Goal: Transaction & Acquisition: Download file/media

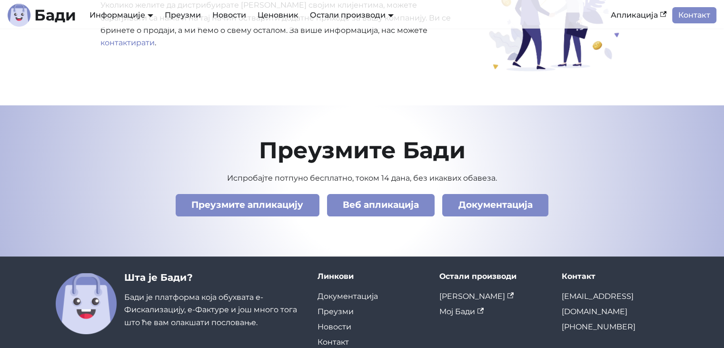
scroll to position [3349, 0]
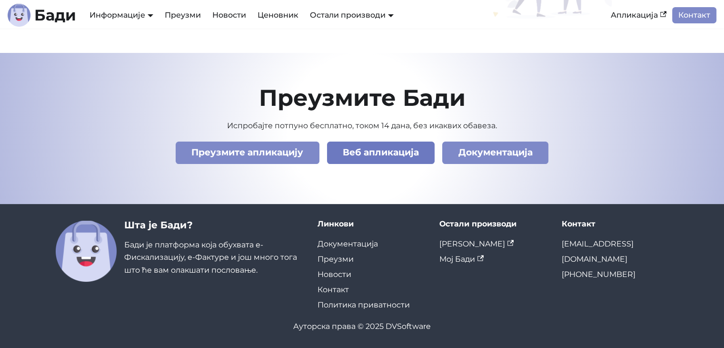
click at [368, 150] on link "Веб апликација" at bounding box center [381, 152] width 108 height 22
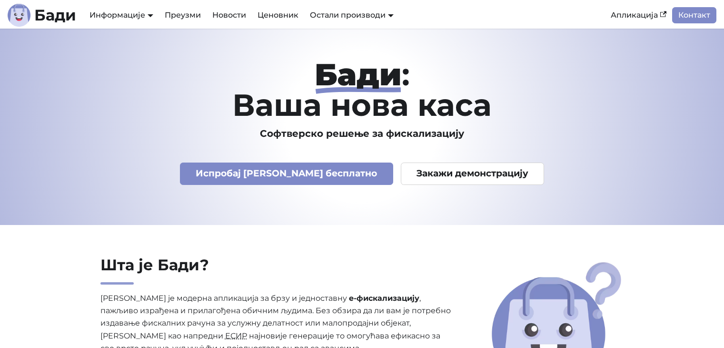
scroll to position [3349, 0]
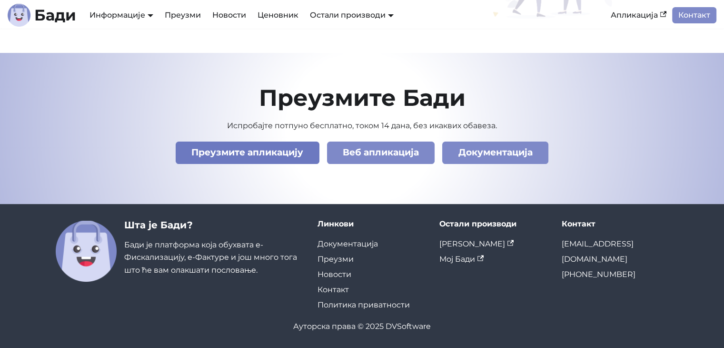
click at [231, 153] on link "Преузмите апликацију" at bounding box center [248, 152] width 144 height 22
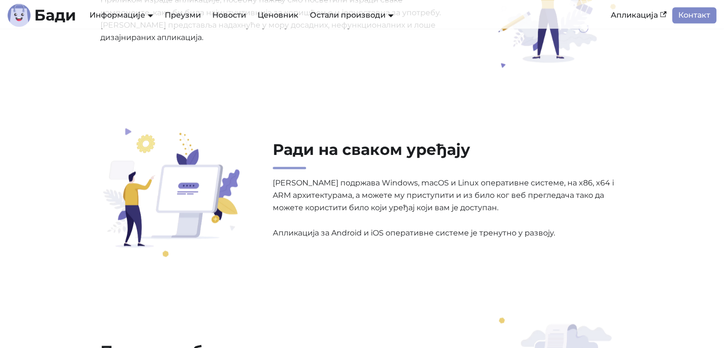
scroll to position [920, 0]
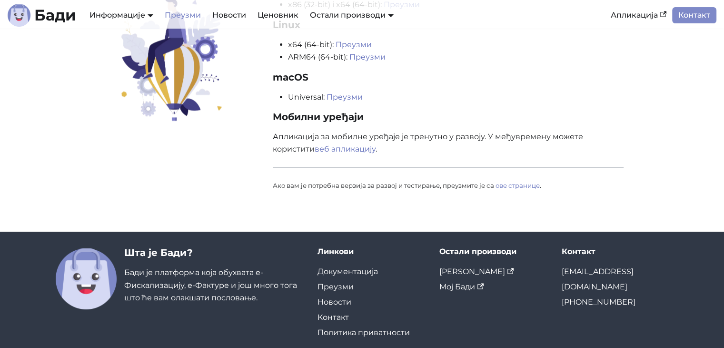
scroll to position [143, 0]
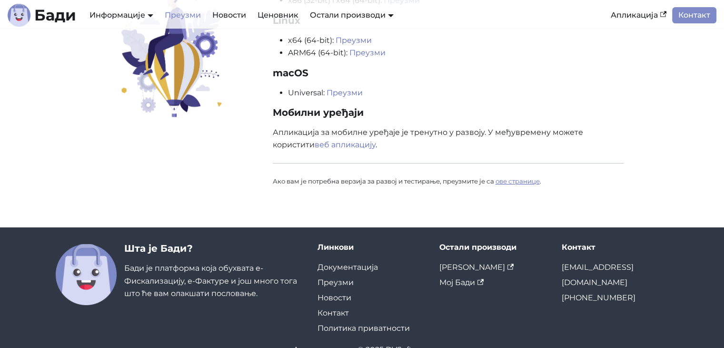
click at [517, 181] on link "ове странице" at bounding box center [518, 181] width 44 height 8
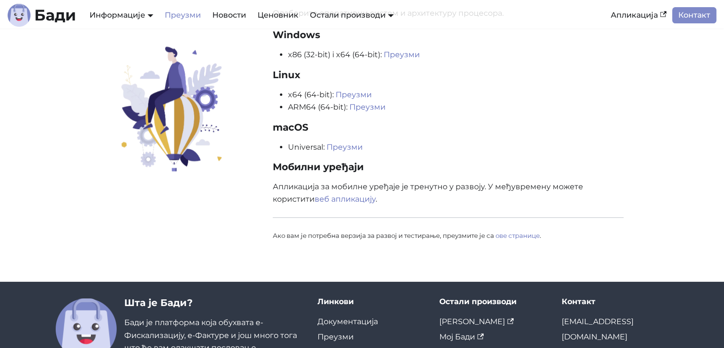
scroll to position [0, 0]
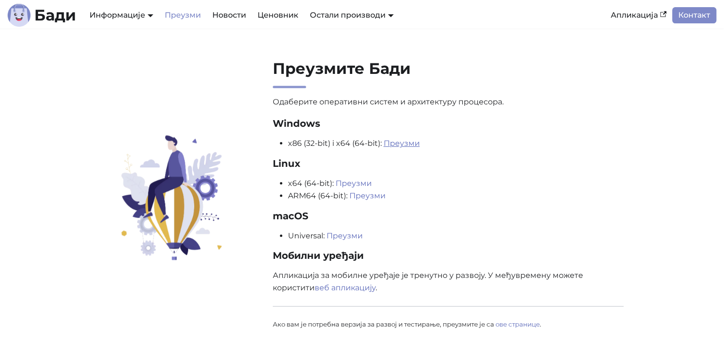
click at [388, 144] on link "Преузми" at bounding box center [402, 143] width 36 height 9
